Goal: Transaction & Acquisition: Register for event/course

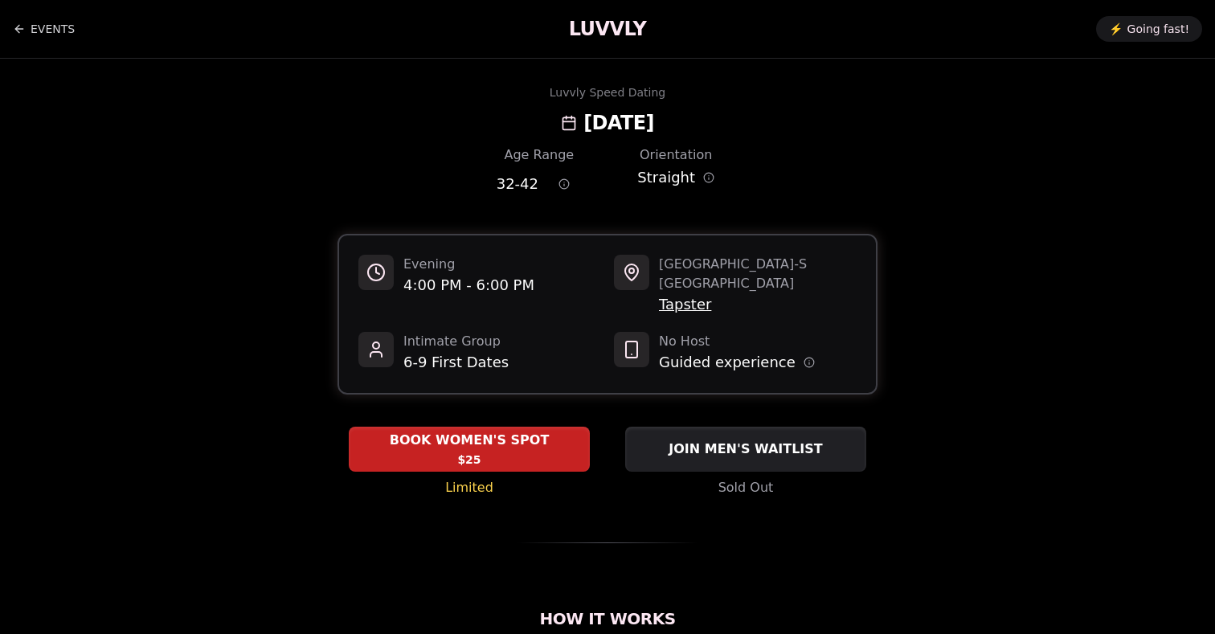
drag, startPoint x: 732, startPoint y: 123, endPoint x: 507, endPoint y: 117, distance: 225.0
click at [507, 117] on div "Luvvly Speed Dating Sunday, October 12TH" at bounding box center [607, 109] width 1099 height 51
copy h2 "Sunday, October 12TH"
drag, startPoint x: 537, startPoint y: 184, endPoint x: 468, endPoint y: 184, distance: 68.3
click at [468, 184] on div "Age Range 32 - 42 Orientation Straight" at bounding box center [607, 173] width 540 height 56
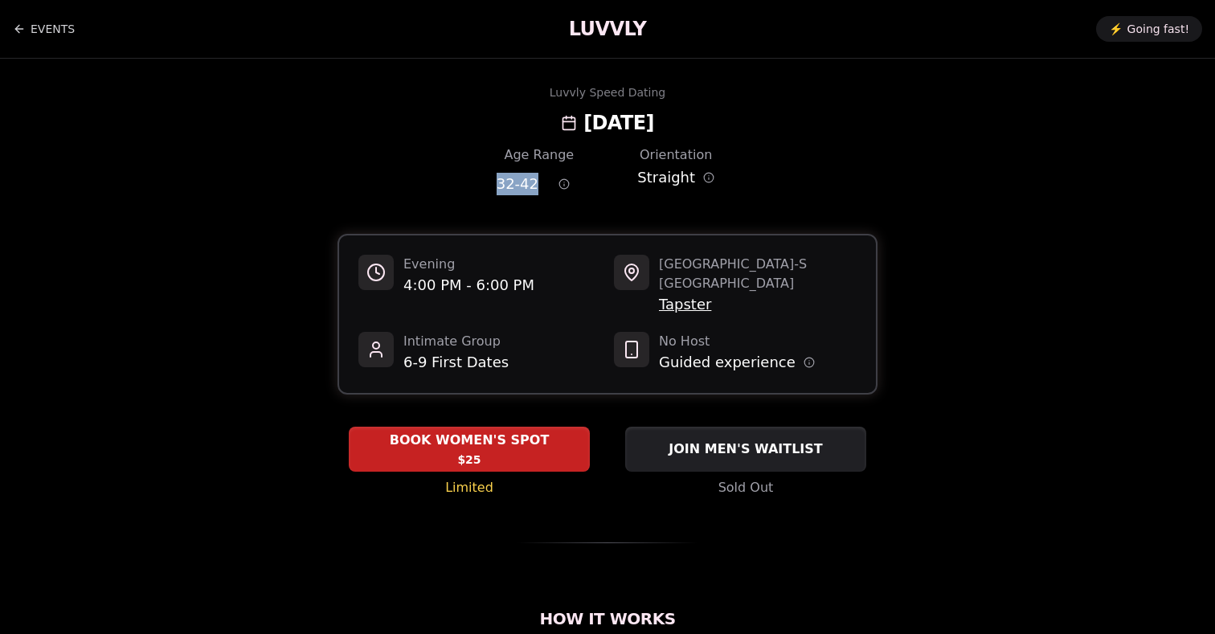
copy span "32 - 42"
drag, startPoint x: 537, startPoint y: 187, endPoint x: 431, endPoint y: 187, distance: 106.0
click at [431, 187] on div "Age Range 27 - 35 Orientation Straight" at bounding box center [607, 173] width 540 height 56
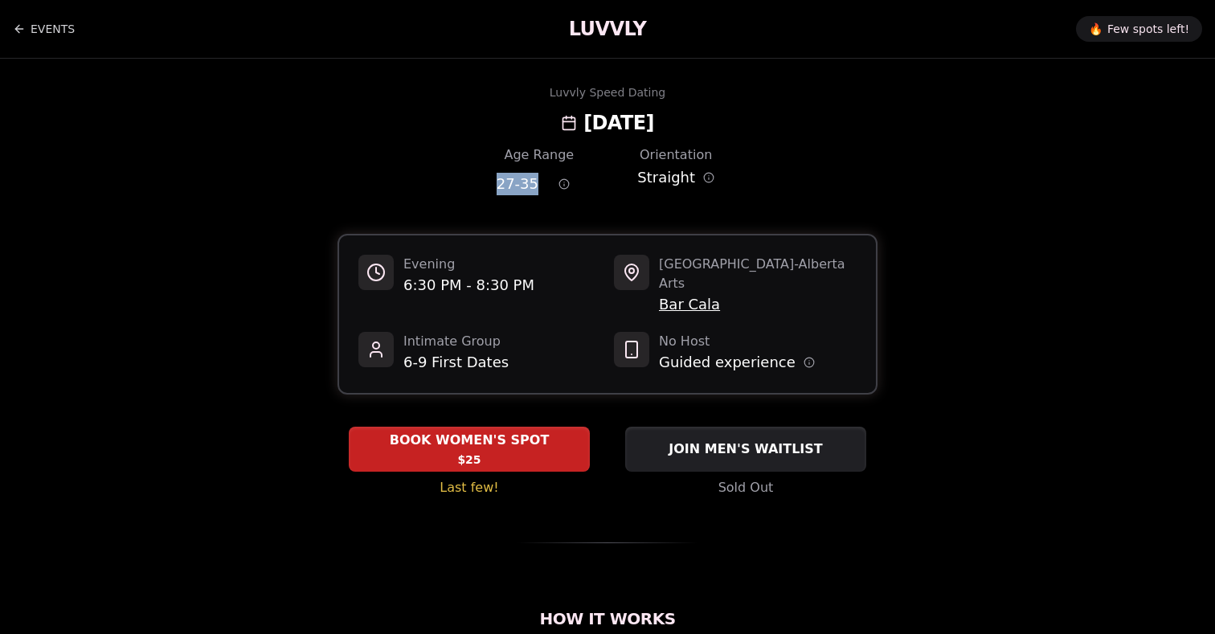
copy span "27 - 35"
drag, startPoint x: 738, startPoint y: 121, endPoint x: 503, endPoint y: 120, distance: 235.4
click at [503, 120] on div "Luvvly Speed Dating [DATE]" at bounding box center [607, 109] width 1099 height 51
copy h2 "[DATE]"
click at [654, 125] on h2 "[DATE]" at bounding box center [618, 123] width 71 height 26
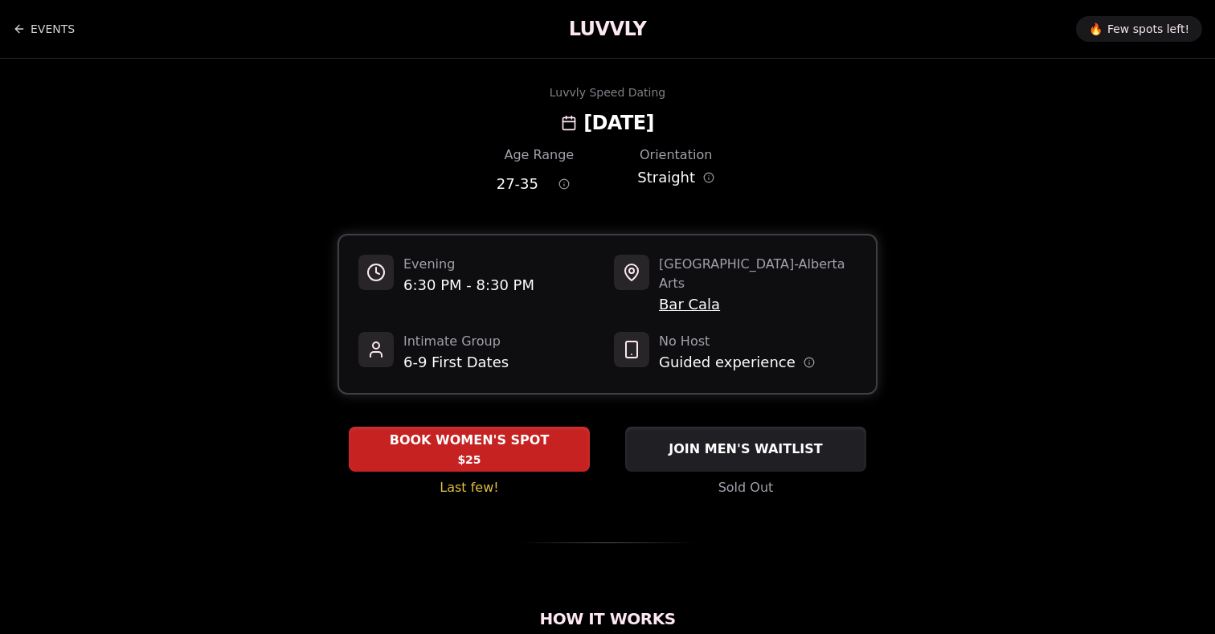
drag, startPoint x: 741, startPoint y: 117, endPoint x: 595, endPoint y: 118, distance: 145.4
click at [595, 118] on div "Luvvly Speed Dating [DATE]" at bounding box center [607, 109] width 1099 height 51
copy h2 "[DATE]"
drag, startPoint x: 541, startPoint y: 184, endPoint x: 468, endPoint y: 184, distance: 72.3
click at [468, 184] on div "Age Range 27 - 35 Orientation Straight" at bounding box center [607, 173] width 540 height 56
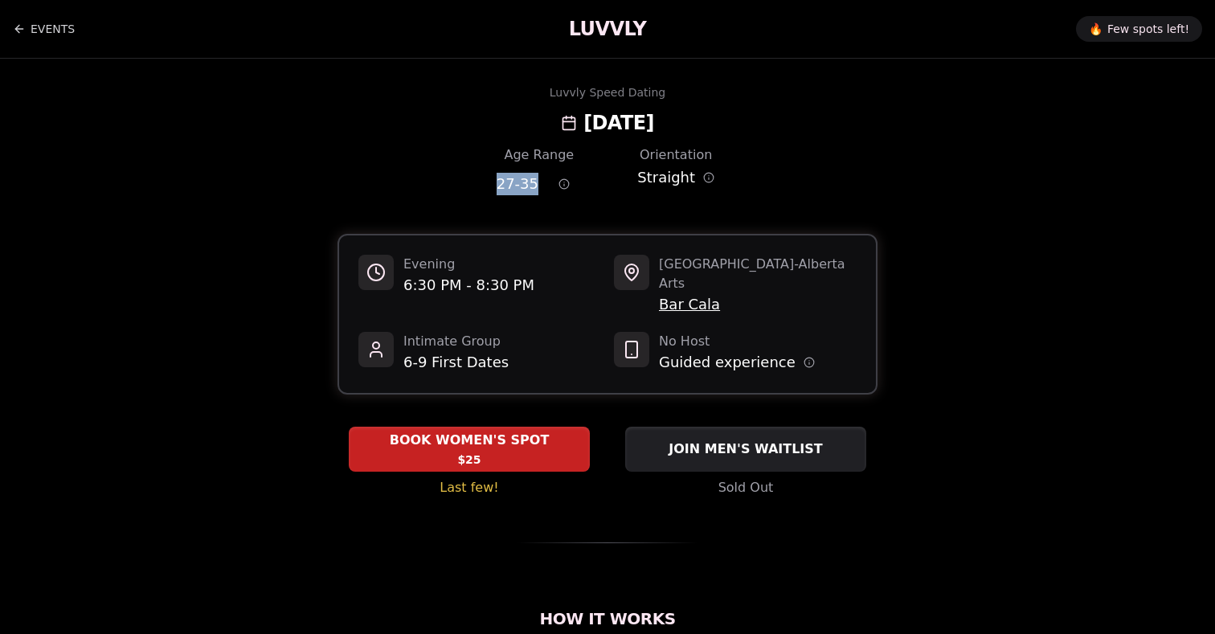
copy span "27 - 35"
drag, startPoint x: 738, startPoint y: 121, endPoint x: 503, endPoint y: 121, distance: 235.4
click at [503, 121] on div "Luvvly Speed Dating [DATE]" at bounding box center [607, 109] width 1099 height 51
copy h2 "[DATE]"
drag, startPoint x: 745, startPoint y: 123, endPoint x: 492, endPoint y: 122, distance: 252.3
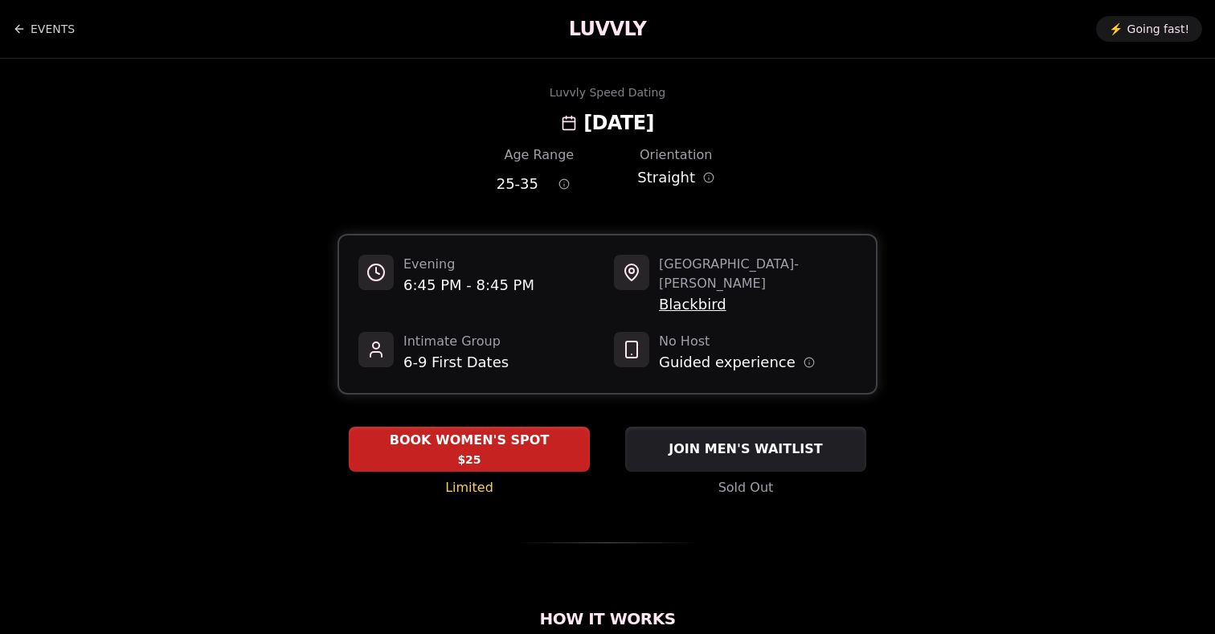
click at [492, 122] on div "Luvvly Speed Dating [DATE]" at bounding box center [607, 109] width 1099 height 51
copy h2 "[DATE]"
drag, startPoint x: 736, startPoint y: 129, endPoint x: 598, endPoint y: 126, distance: 138.2
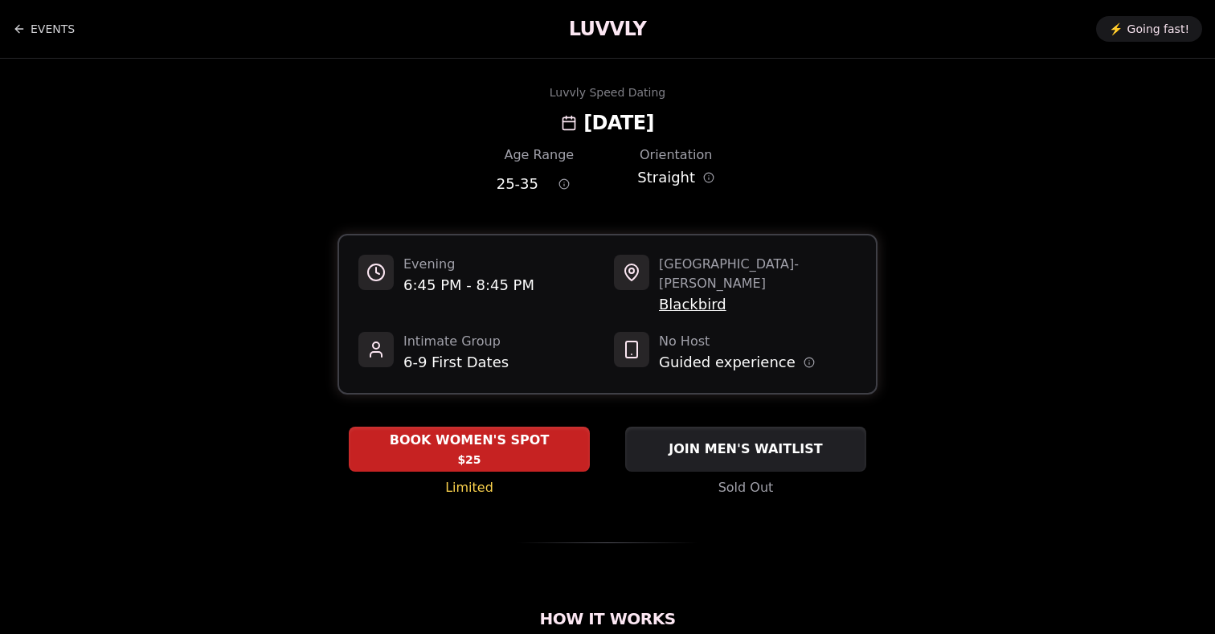
click at [598, 126] on div "Luvvly Speed Dating [DATE]" at bounding box center [607, 109] width 1099 height 51
copy h2 "[DATE]"
drag, startPoint x: 533, startPoint y: 186, endPoint x: 474, endPoint y: 186, distance: 58.6
click at [474, 186] on div "Age Range 25 - 35 Orientation Straight" at bounding box center [607, 173] width 540 height 56
click at [504, 186] on span "25 - 35" at bounding box center [518, 184] width 42 height 22
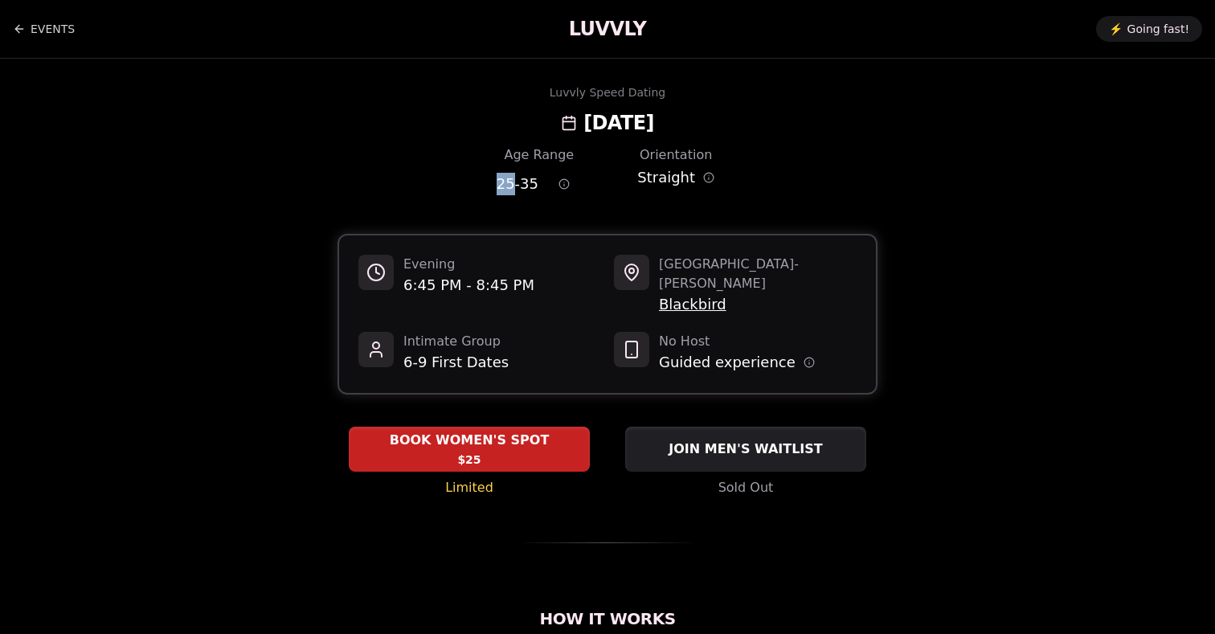
click at [504, 186] on span "25 - 35" at bounding box center [518, 184] width 42 height 22
drag, startPoint x: 743, startPoint y: 122, endPoint x: 691, endPoint y: 122, distance: 52.2
click at [691, 122] on div "Luvvly Speed Dating [DATE]" at bounding box center [607, 109] width 1099 height 51
click at [654, 122] on h2 "[DATE]" at bounding box center [618, 123] width 71 height 26
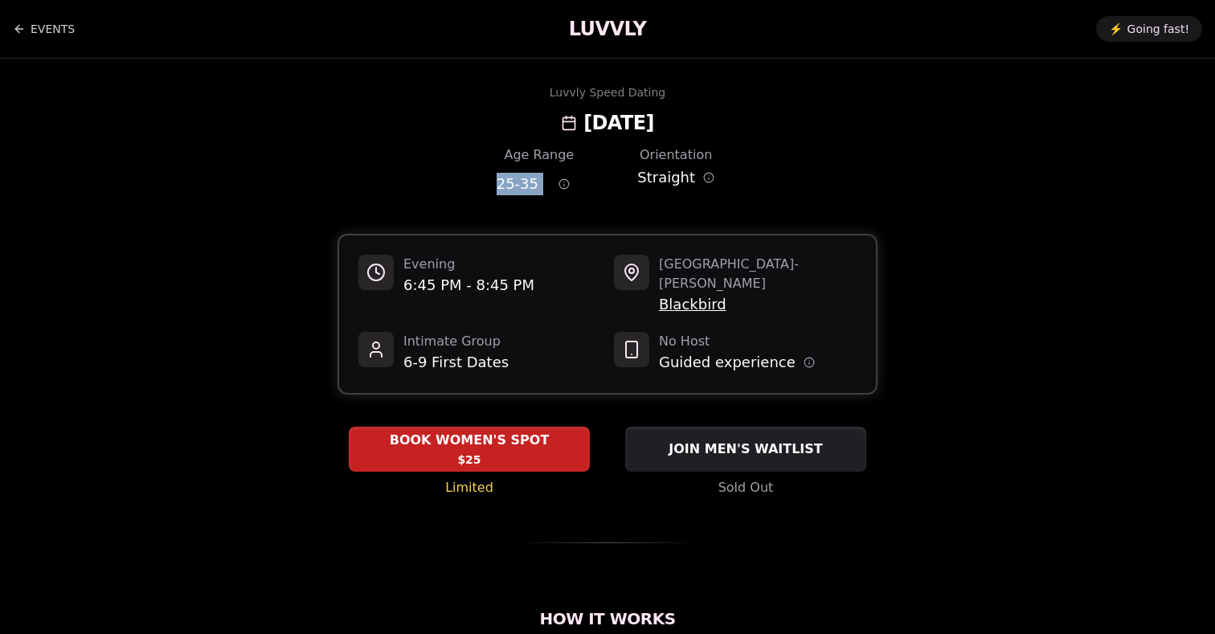
copy h2 "14th"
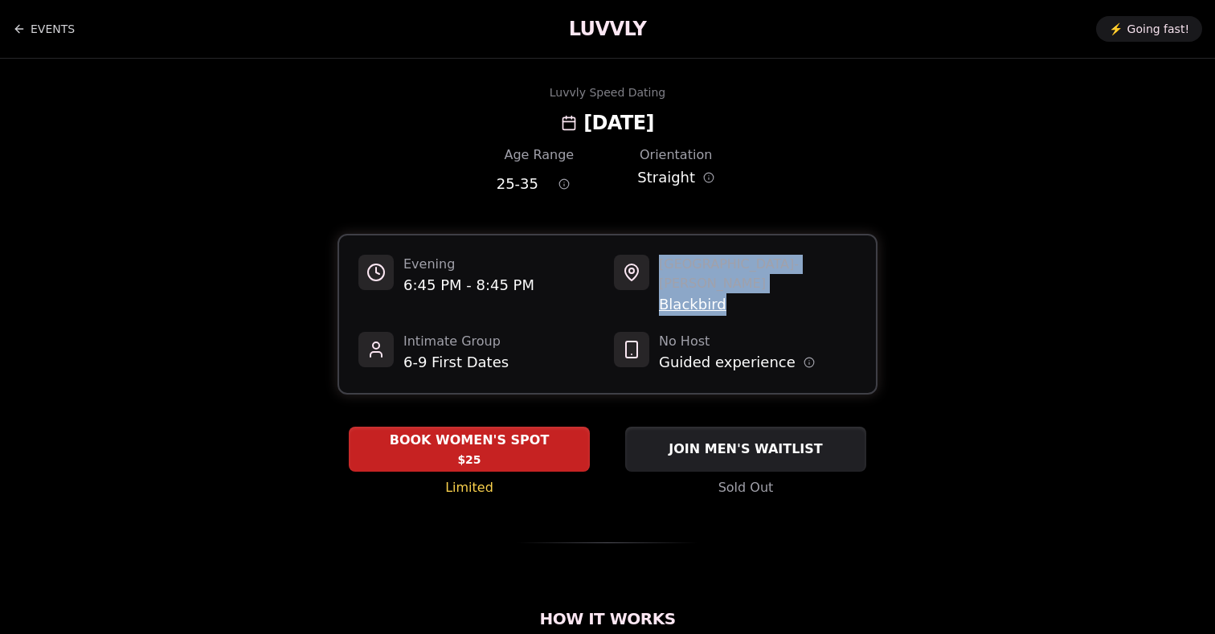
drag, startPoint x: 729, startPoint y: 286, endPoint x: 642, endPoint y: 286, distance: 86.8
click at [642, 286] on div "San Francisco - [PERSON_NAME] Blackbird" at bounding box center [735, 285] width 243 height 61
click at [665, 293] on span "Blackbird" at bounding box center [758, 304] width 198 height 22
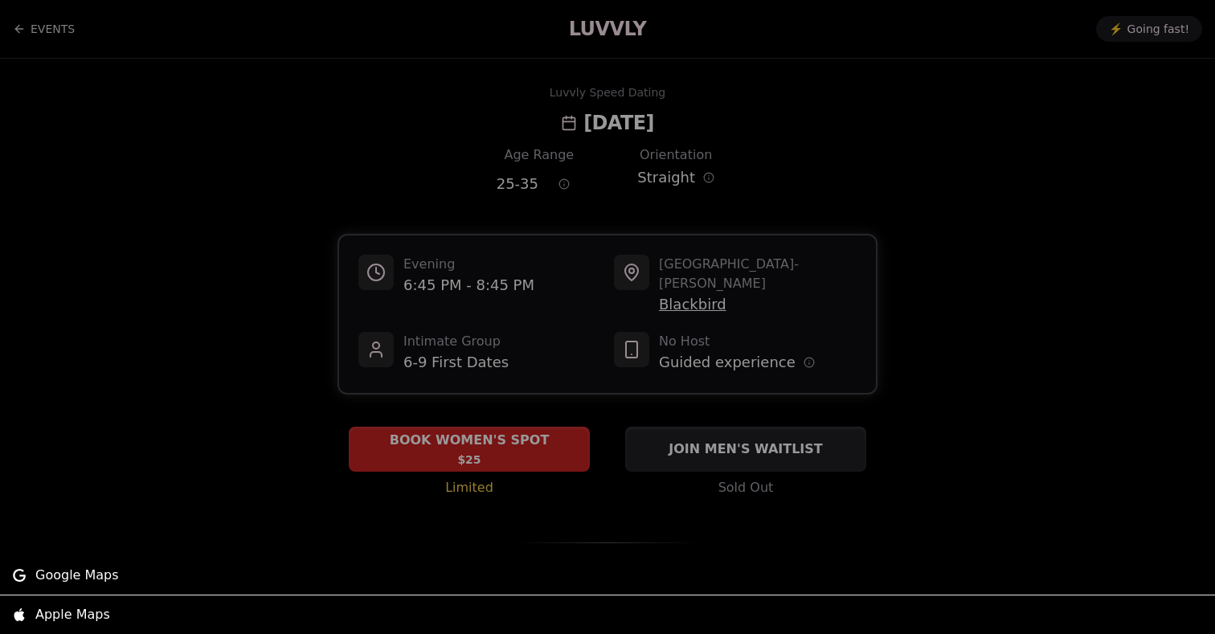
click at [649, 285] on div at bounding box center [607, 317] width 1215 height 634
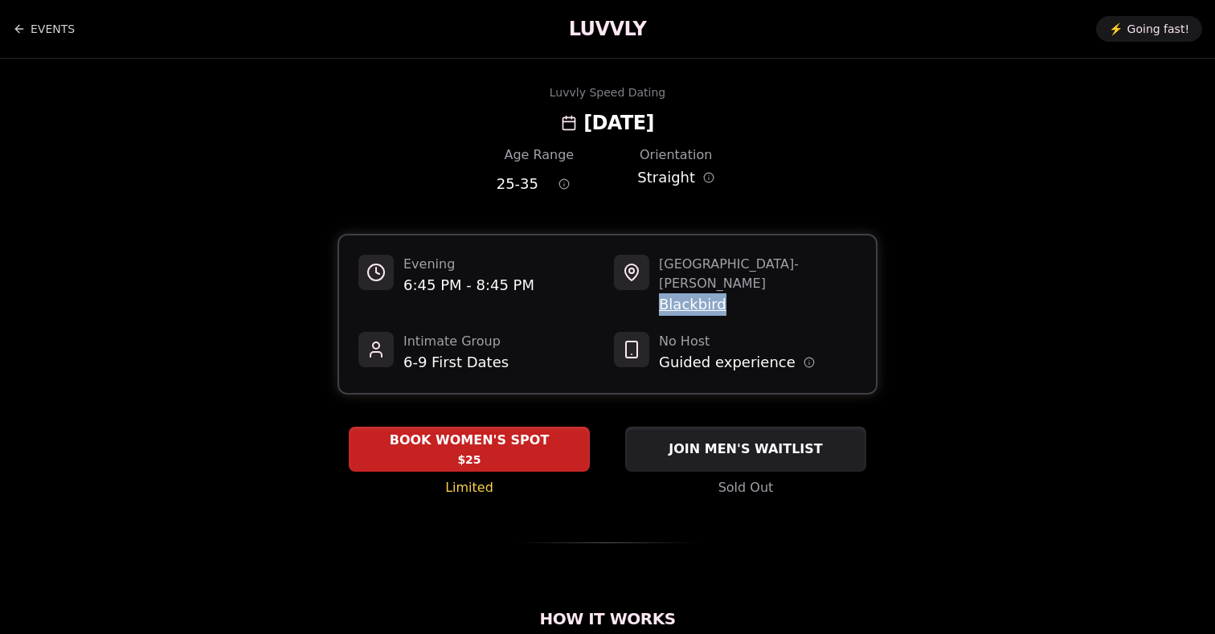
drag, startPoint x: 742, startPoint y: 288, endPoint x: 660, endPoint y: 285, distance: 82.8
click at [660, 293] on span "Blackbird" at bounding box center [758, 304] width 198 height 22
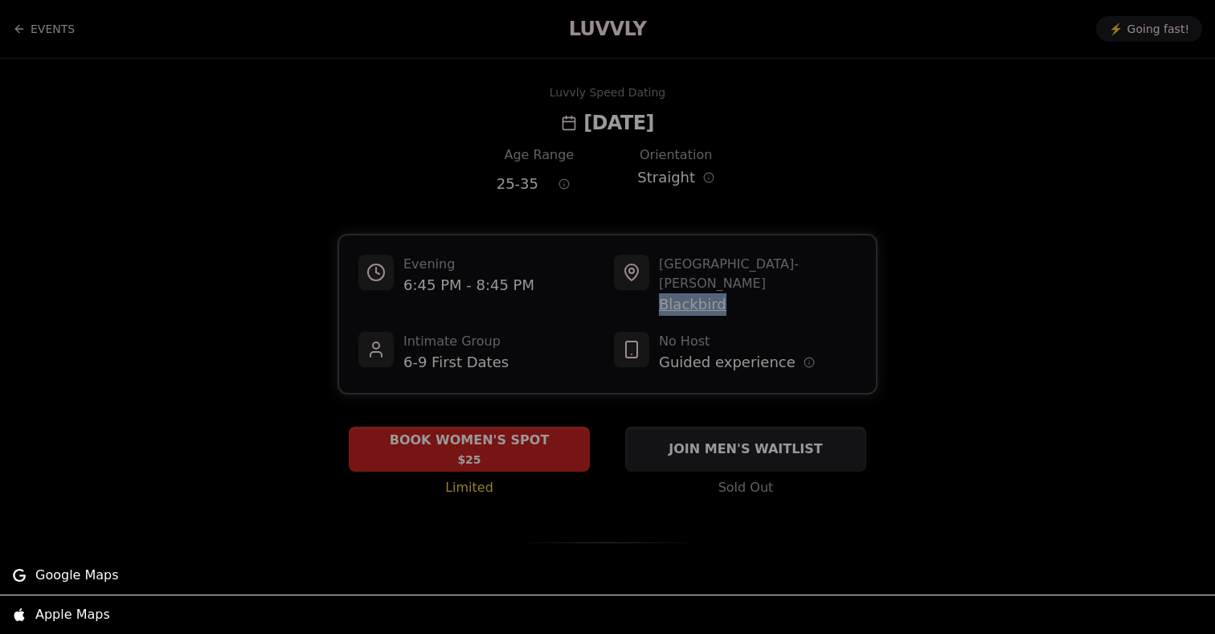
copy span "Blackbird"
click at [503, 281] on div at bounding box center [607, 317] width 1215 height 634
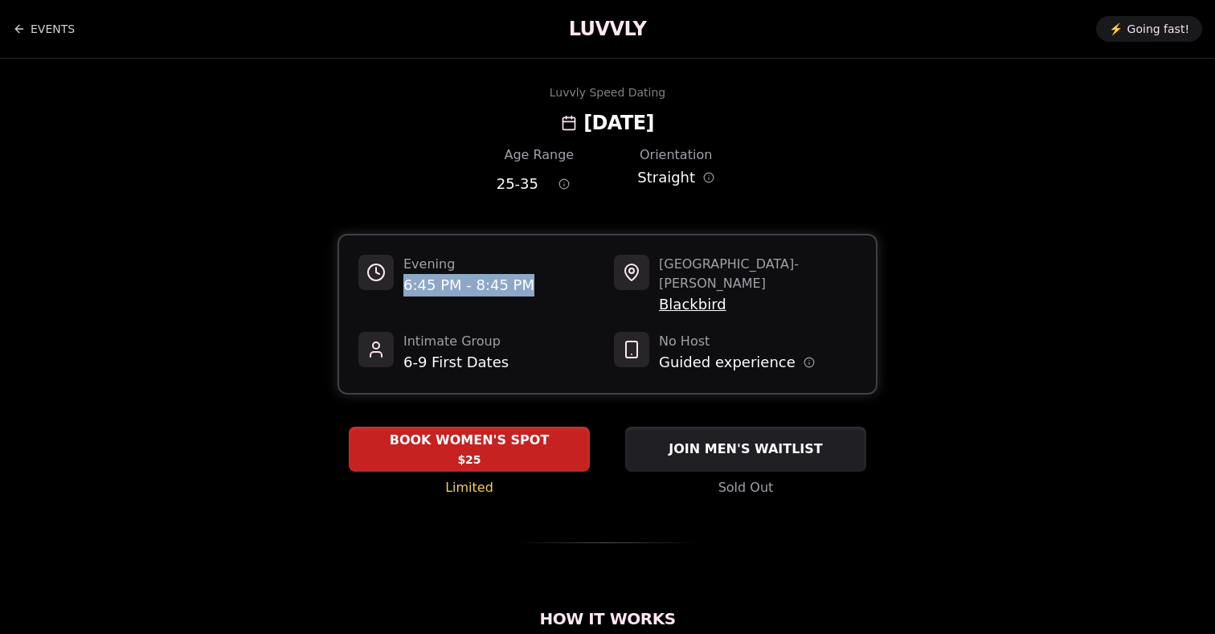
drag, startPoint x: 552, startPoint y: 287, endPoint x: 403, endPoint y: 283, distance: 148.7
click at [403, 283] on div "Evening 6:45 PM - 8:45 PM" at bounding box center [479, 285] width 243 height 61
copy span "6:45 PM - 8:45 PM"
drag, startPoint x: 741, startPoint y: 265, endPoint x: 633, endPoint y: 265, distance: 107.7
click at [633, 265] on div "San Francisco - [PERSON_NAME] Blackbird" at bounding box center [735, 285] width 243 height 61
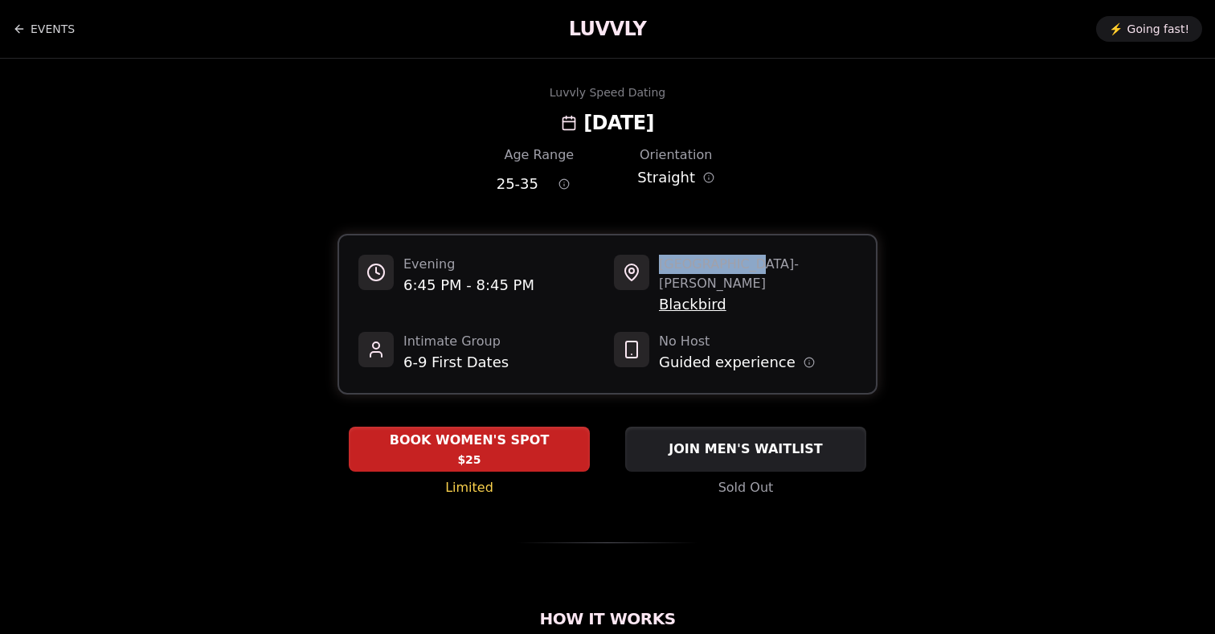
copy span "[GEOGRAPHIC_DATA]"
drag, startPoint x: 537, startPoint y: 181, endPoint x: 469, endPoint y: 181, distance: 67.5
click at [469, 181] on div "Age Range 25 - 35 Orientation Straight" at bounding box center [607, 173] width 540 height 56
copy span "25 - 35"
drag, startPoint x: 749, startPoint y: 114, endPoint x: 494, endPoint y: 102, distance: 255.0
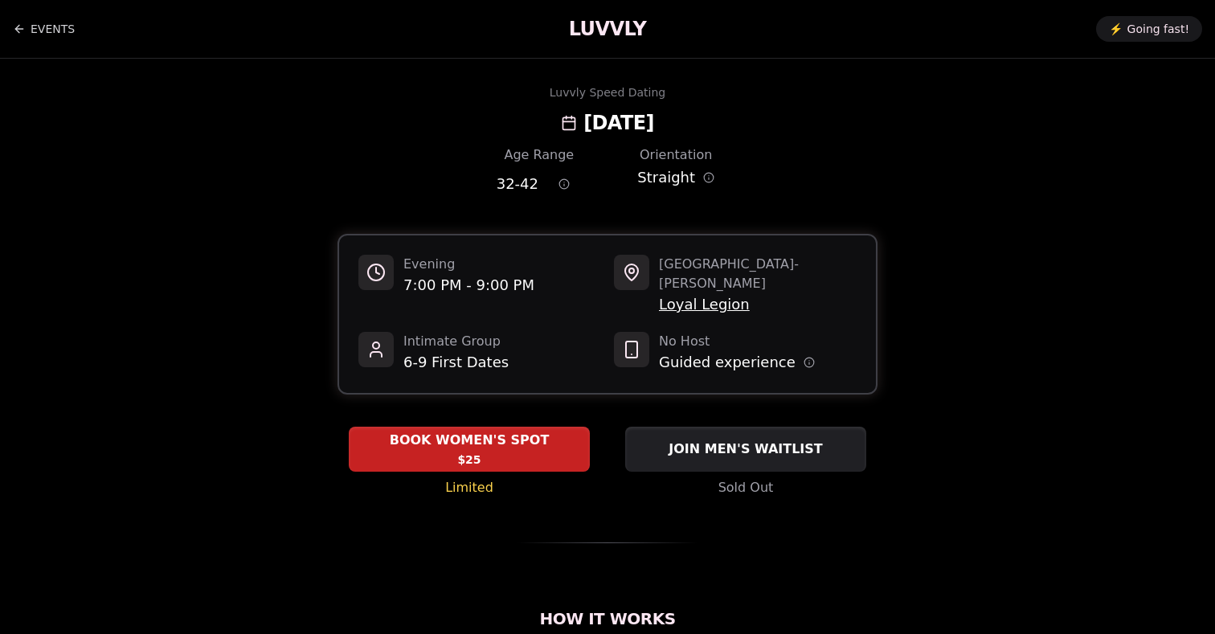
click at [494, 102] on div "Luvvly Speed Dating [DATE]" at bounding box center [607, 109] width 1099 height 51
copy h2 "[DATE]"
drag, startPoint x: 540, startPoint y: 186, endPoint x: 468, endPoint y: 185, distance: 71.5
click at [469, 185] on div "Age Range 32 - 42 Orientation Straight" at bounding box center [607, 173] width 540 height 56
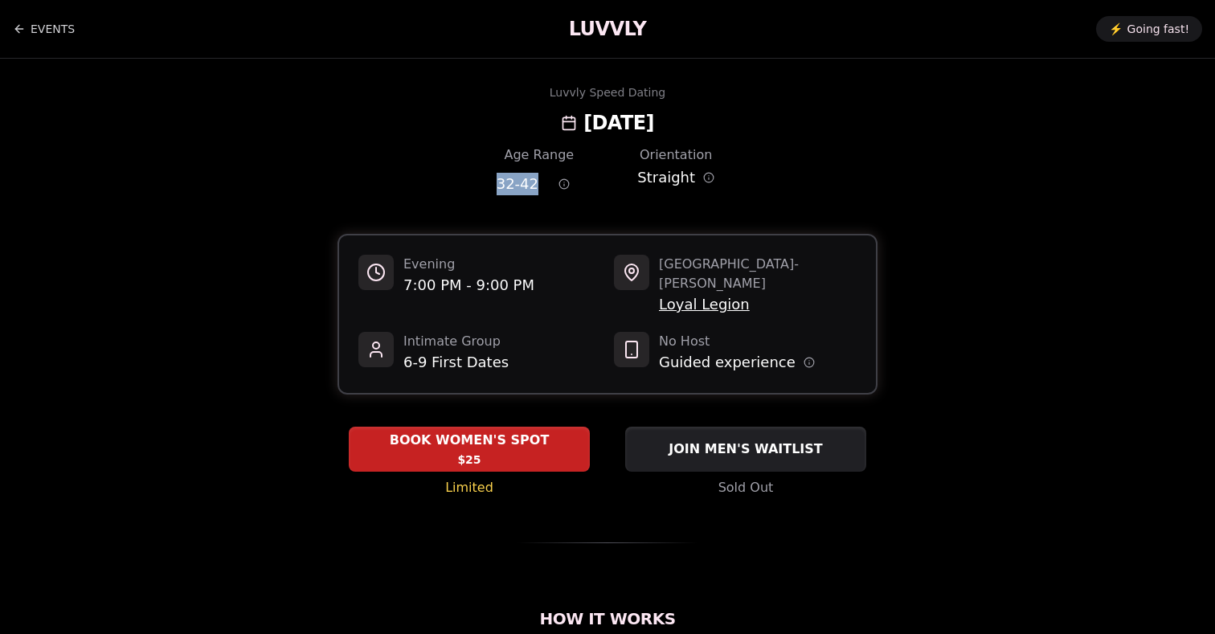
copy span "32 - 42"
drag, startPoint x: 735, startPoint y: 124, endPoint x: 505, endPoint y: 124, distance: 230.6
click at [505, 124] on div "Luvvly Speed Dating [DATE]" at bounding box center [607, 109] width 1099 height 51
copy h2 "[DATE]"
drag, startPoint x: 535, startPoint y: 188, endPoint x: 463, endPoint y: 188, distance: 72.3
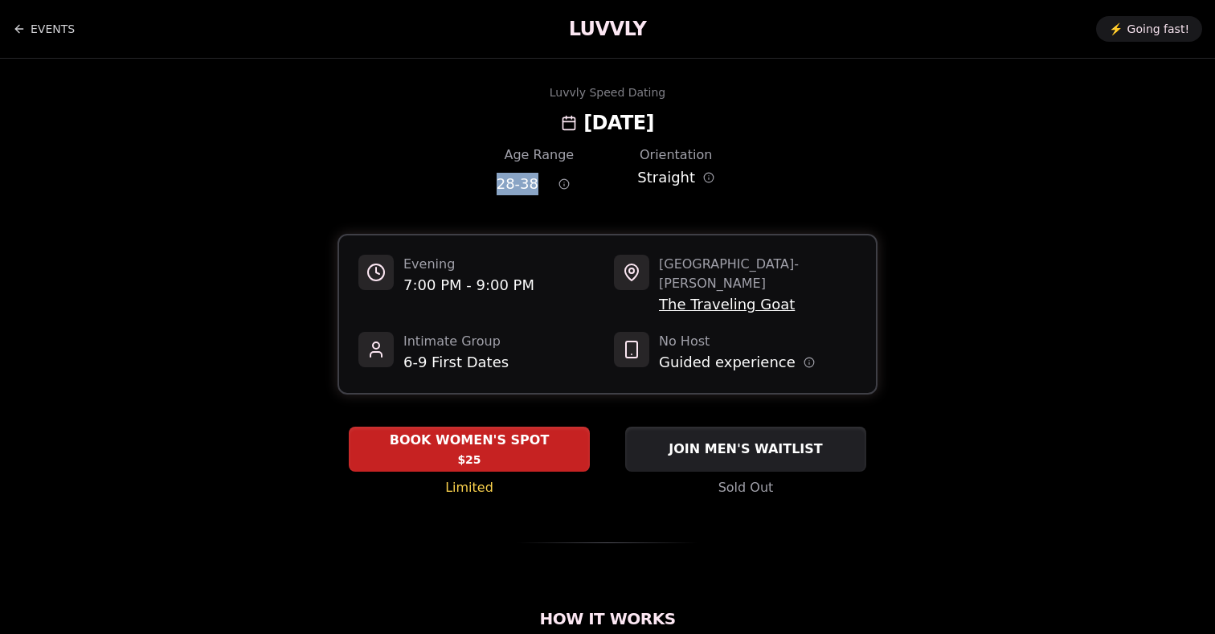
click at [463, 188] on div "Age Range 28 - 38 Orientation Straight" at bounding box center [607, 173] width 540 height 56
copy span "28 - 38"
